Goal: Transaction & Acquisition: Purchase product/service

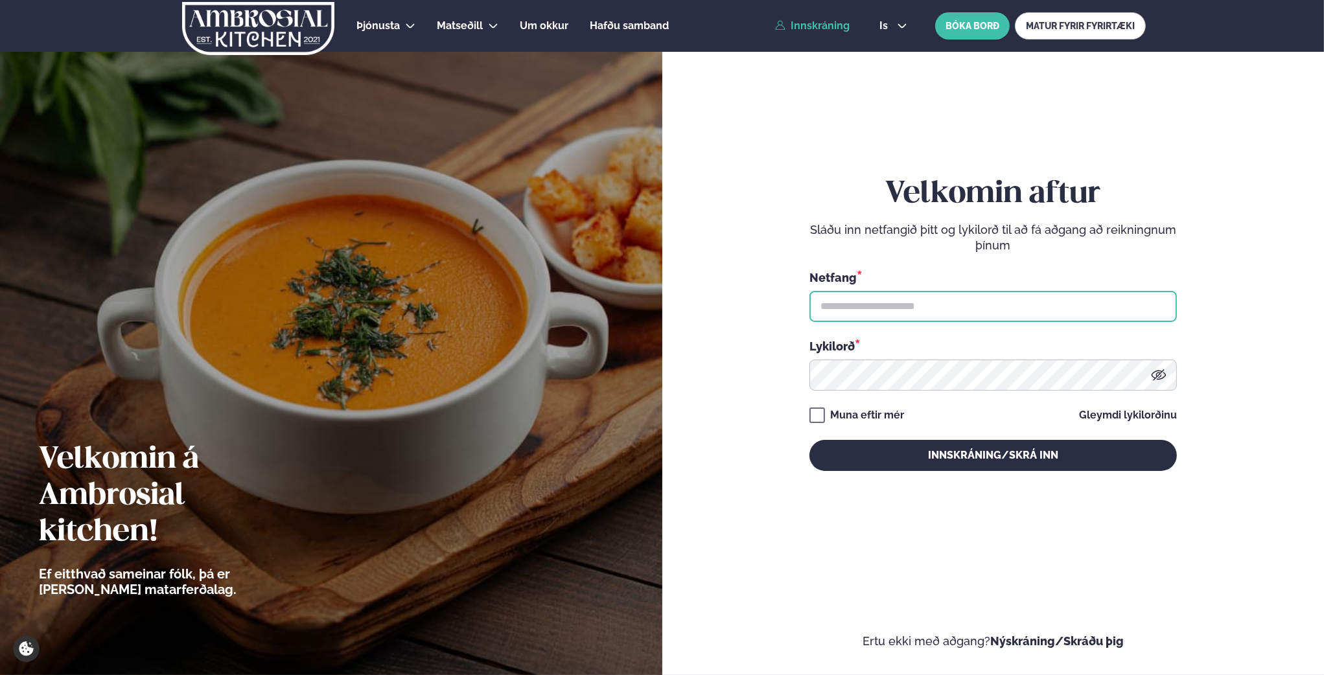
type input "**********"
click at [825, 27] on link "Innskráning" at bounding box center [812, 26] width 75 height 12
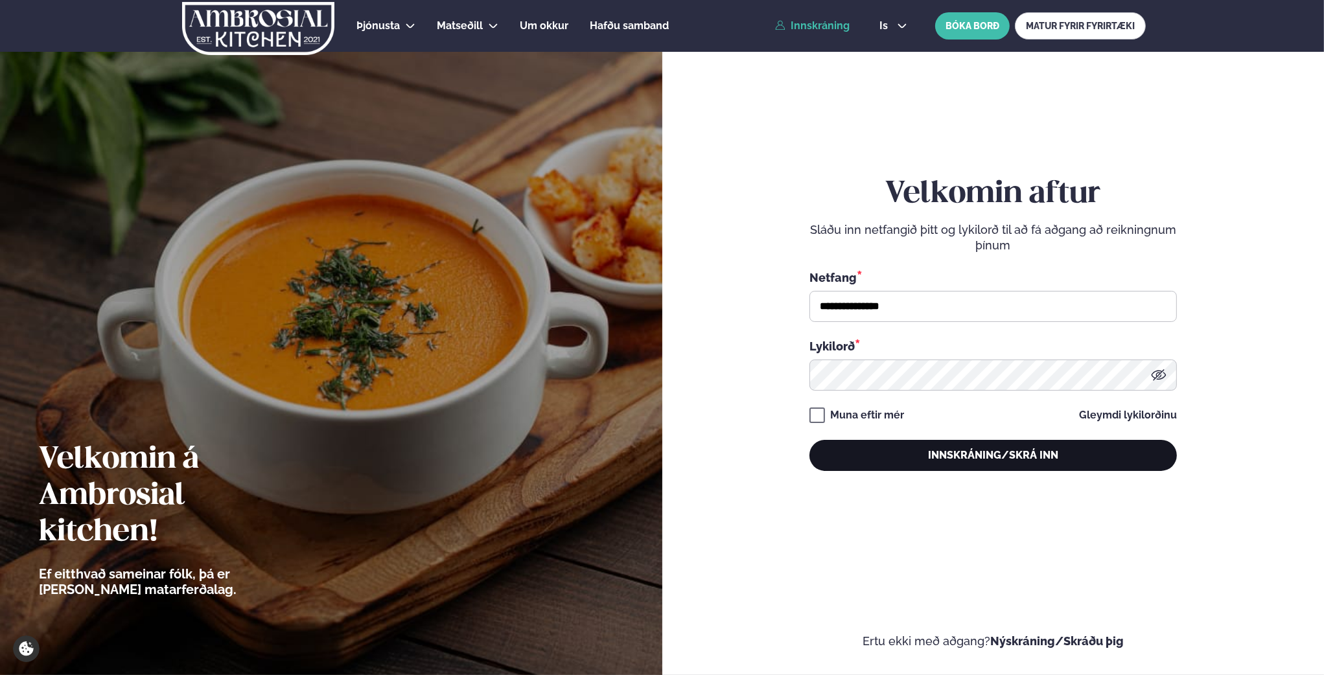
click at [963, 457] on button "Innskráning/Skrá inn" at bounding box center [992, 455] width 367 height 31
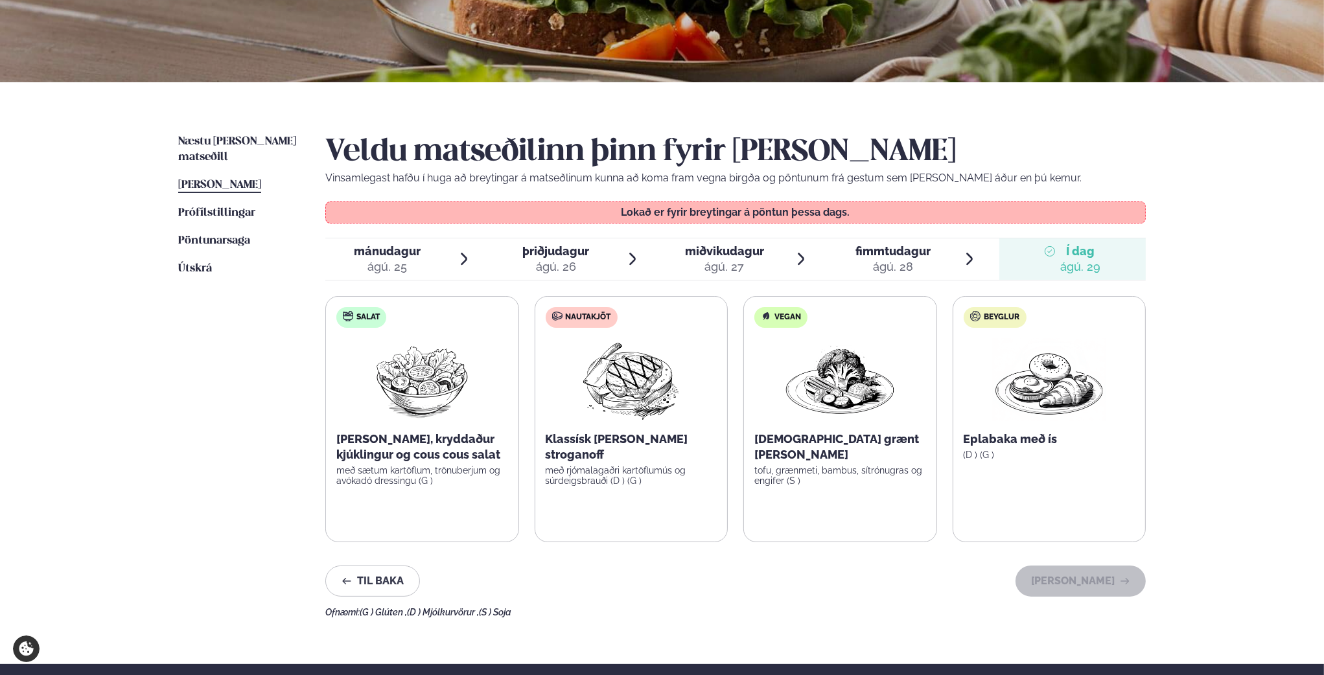
scroll to position [202, 0]
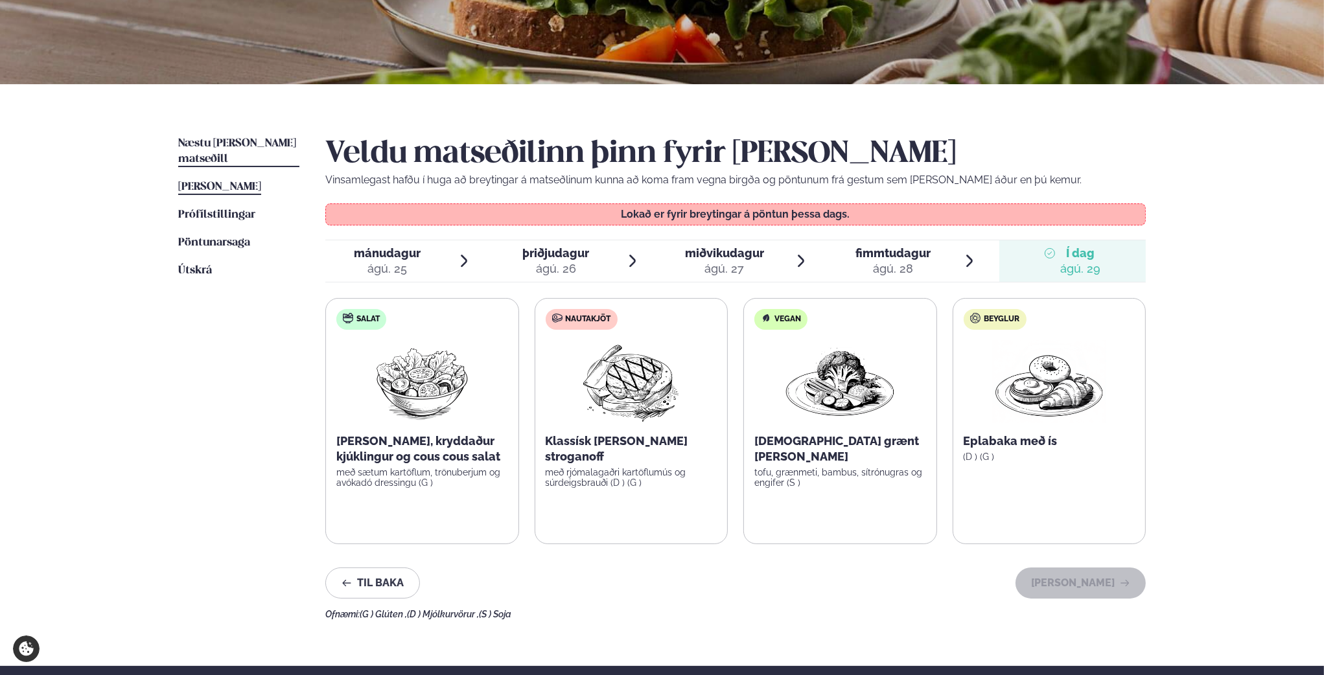
click at [203, 137] on link "Næstu [PERSON_NAME] matseðill Næsta vika" at bounding box center [238, 151] width 121 height 31
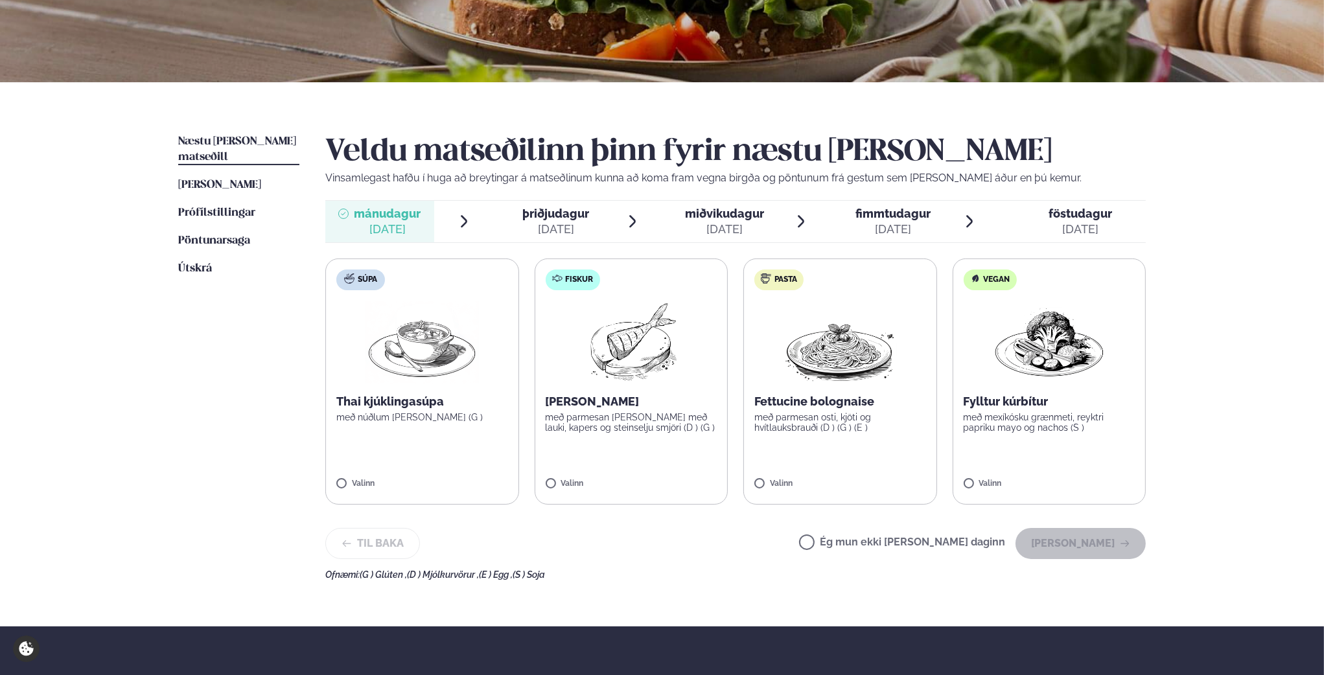
scroll to position [202, 0]
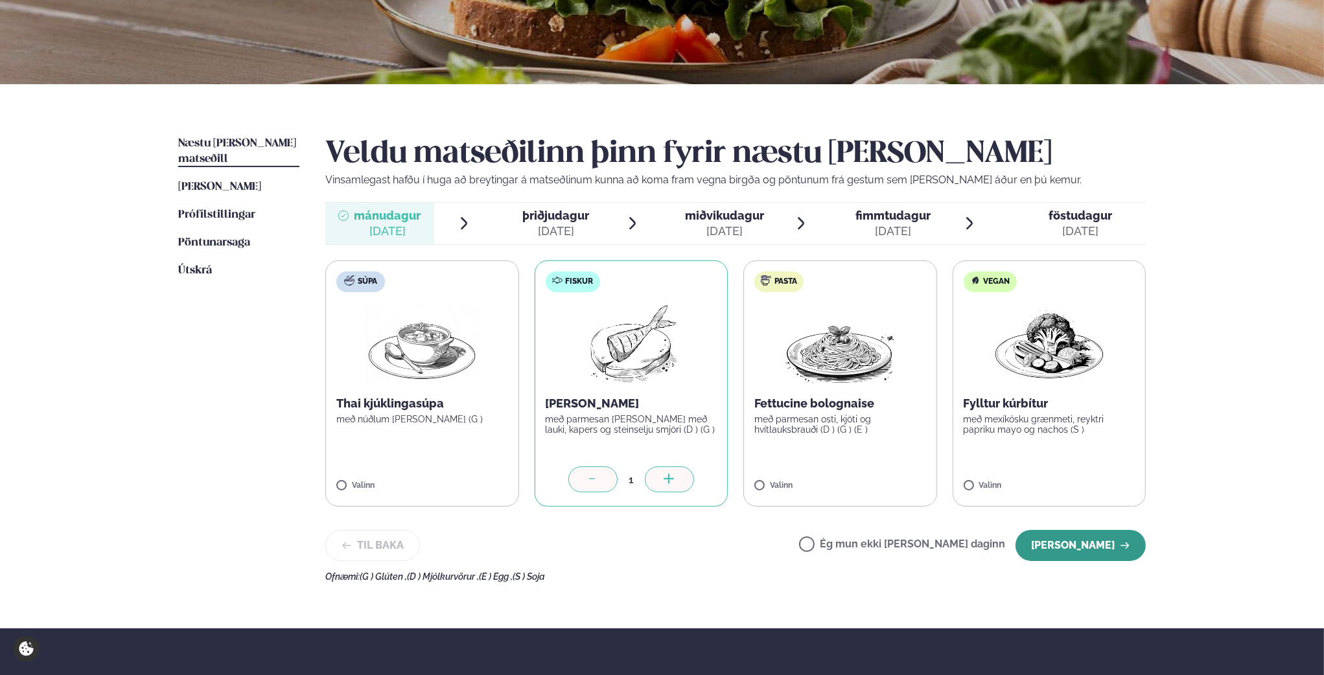
click at [1090, 549] on button "[PERSON_NAME]" at bounding box center [1080, 545] width 130 height 31
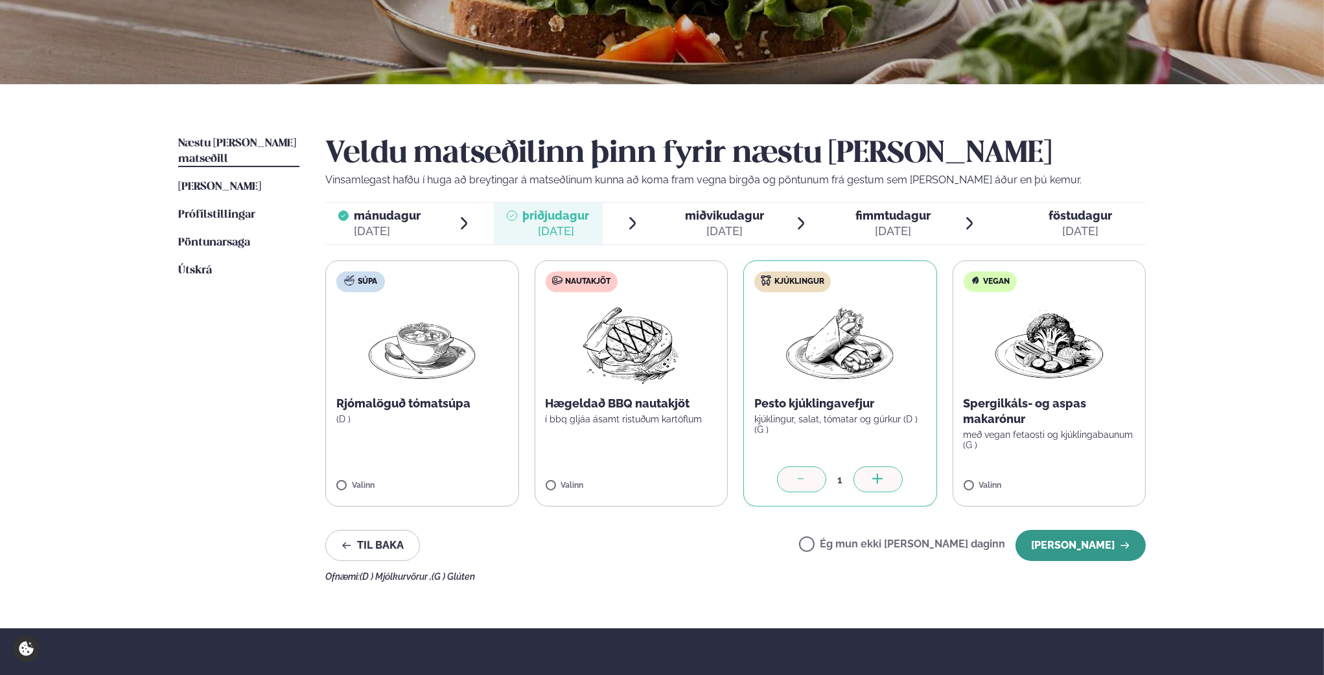
click at [1078, 544] on button "[PERSON_NAME]" at bounding box center [1080, 545] width 130 height 31
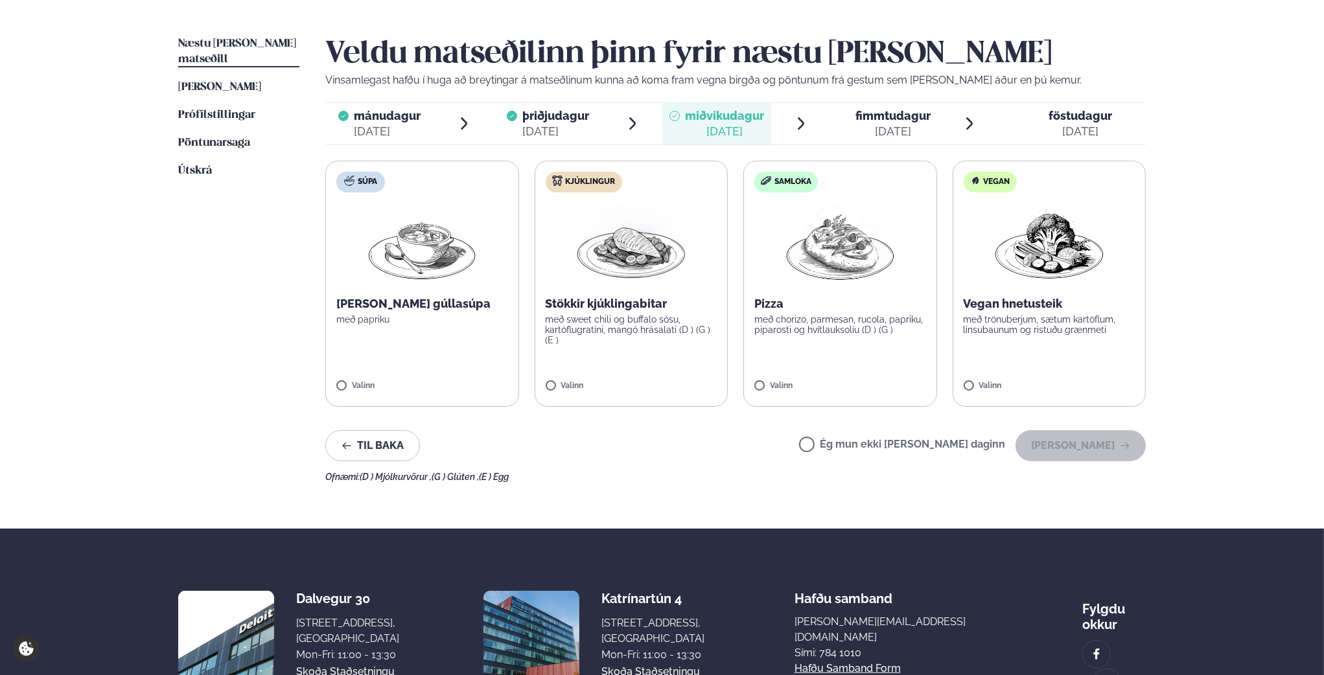
scroll to position [303, 0]
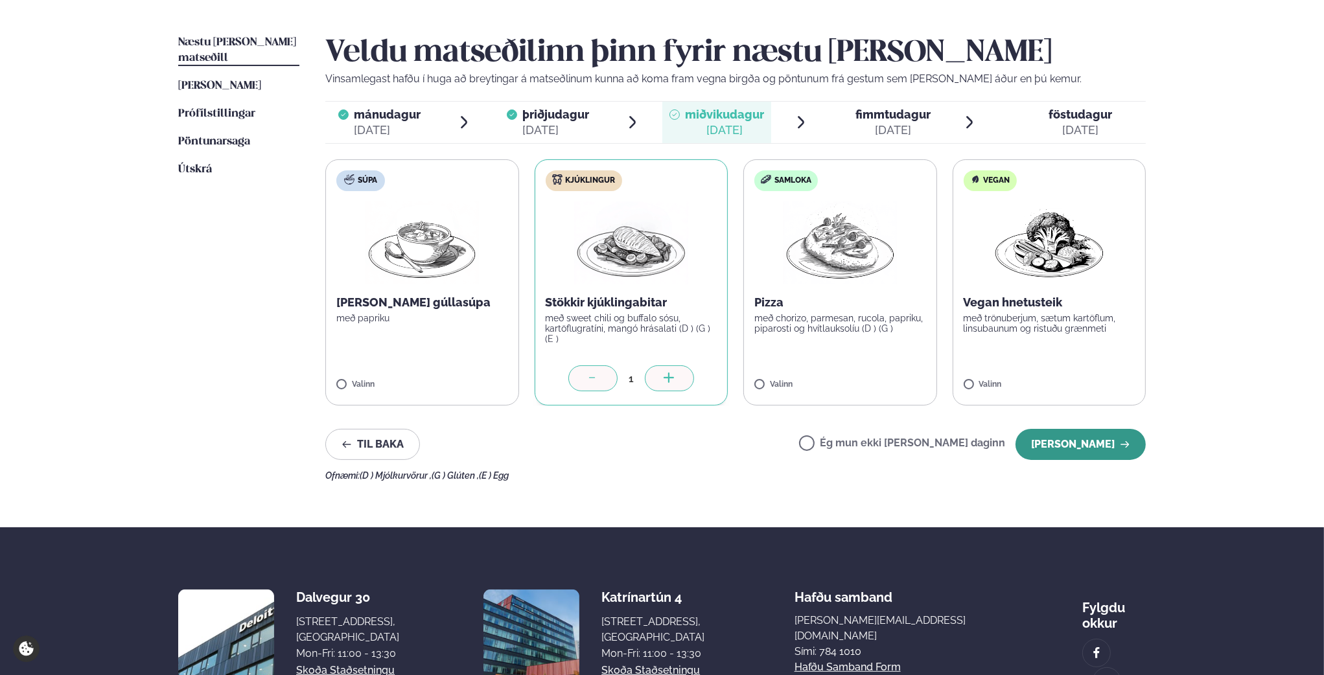
click at [1070, 450] on button "[PERSON_NAME]" at bounding box center [1080, 444] width 130 height 31
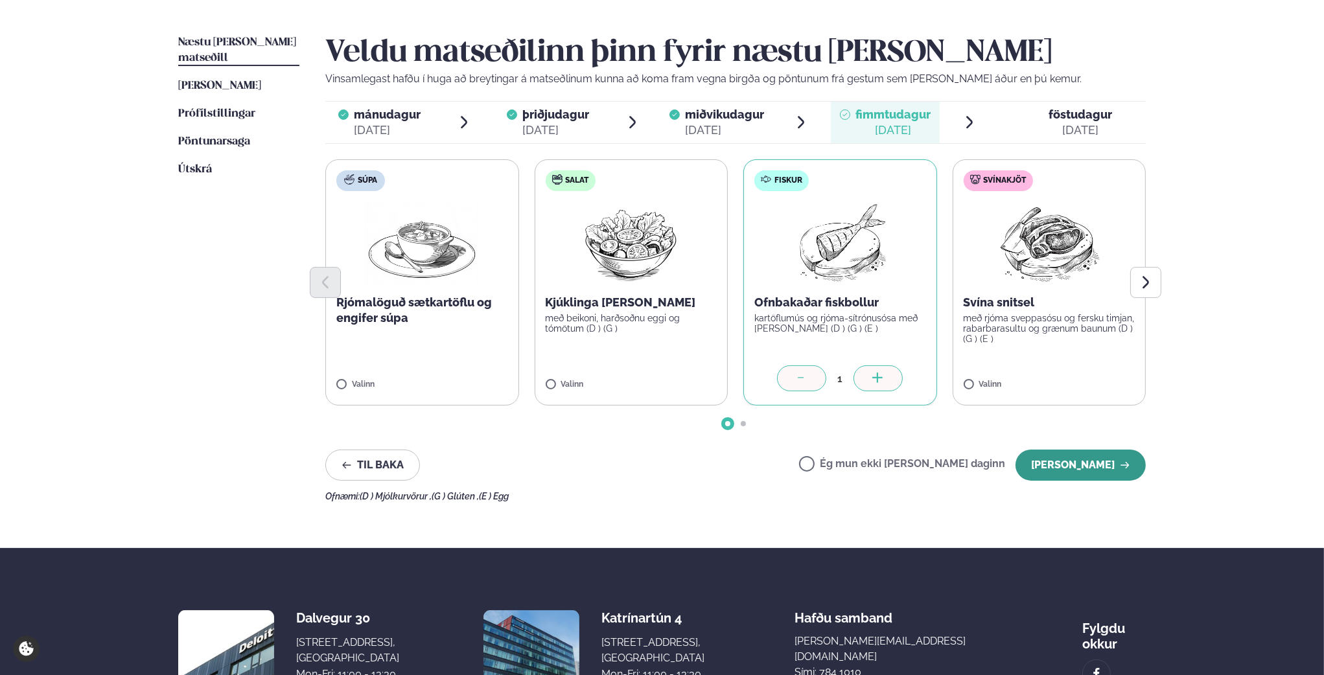
click at [1088, 457] on button "[PERSON_NAME]" at bounding box center [1080, 465] width 130 height 31
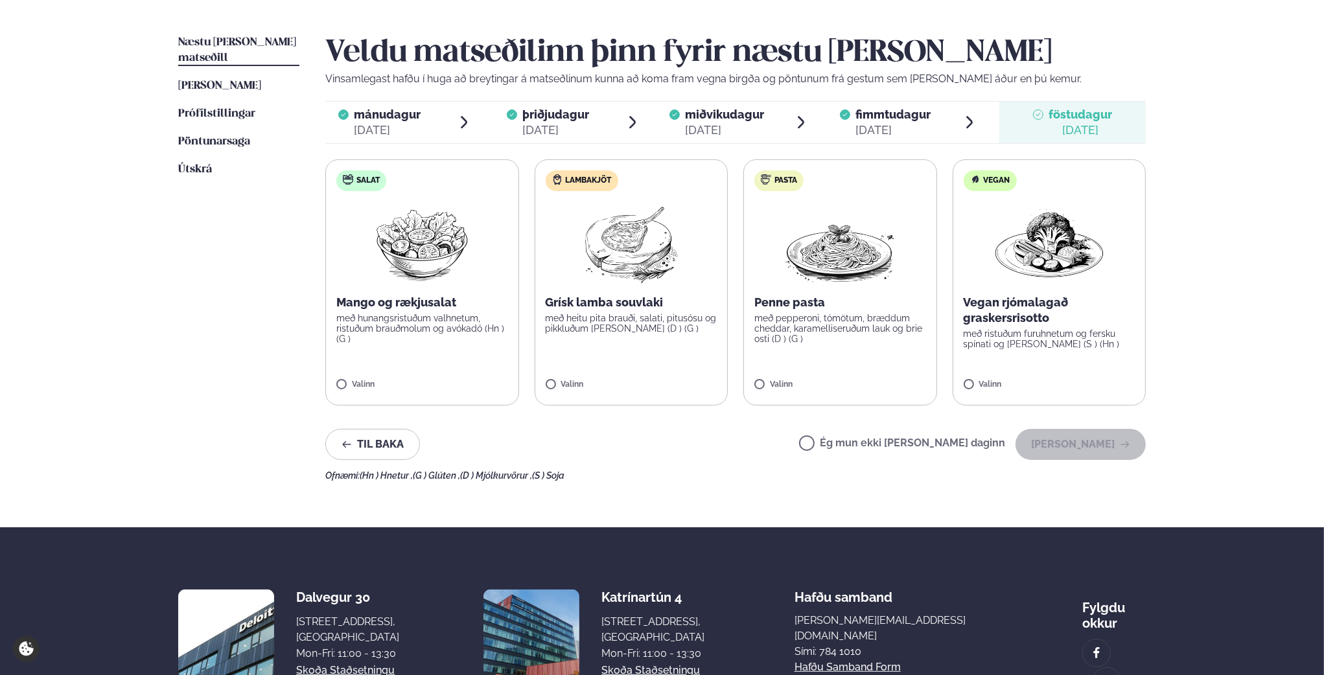
click at [848, 444] on label "Ég mun ekki [PERSON_NAME] daginn" at bounding box center [902, 445] width 206 height 14
click at [1094, 445] on button "[PERSON_NAME]" at bounding box center [1080, 444] width 130 height 31
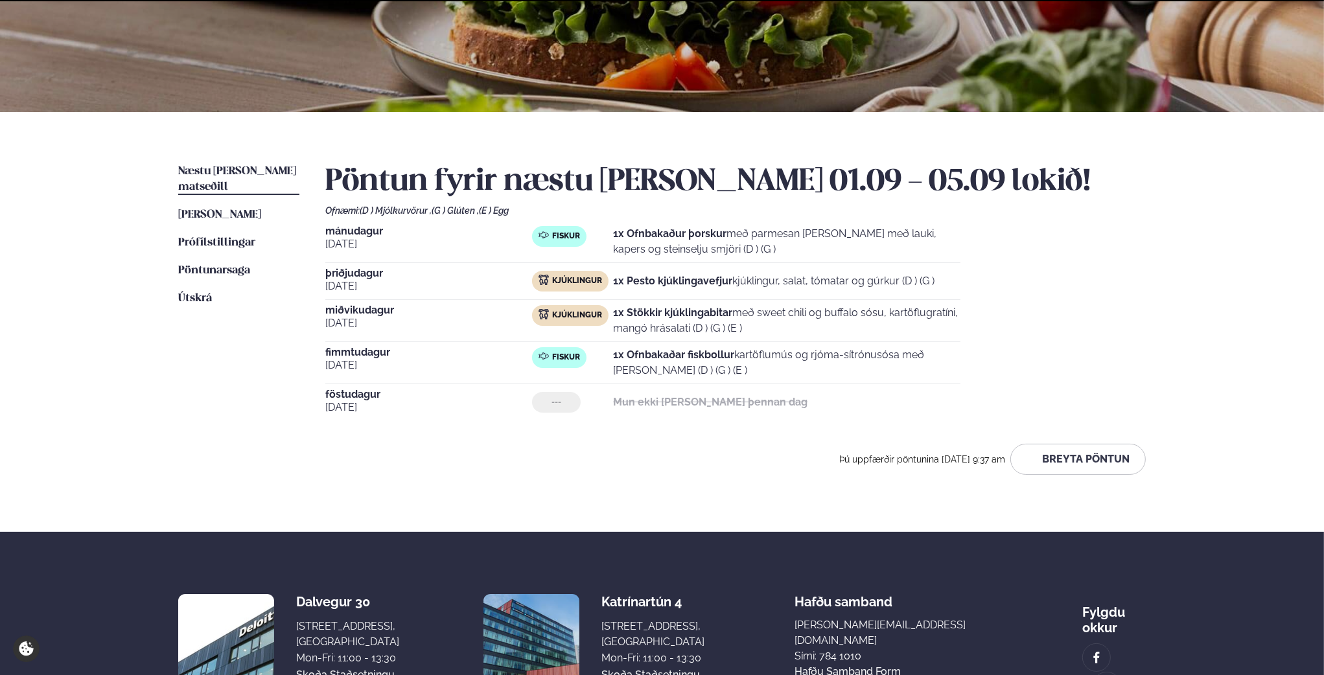
scroll to position [293, 0]
